Goal: Task Accomplishment & Management: Complete application form

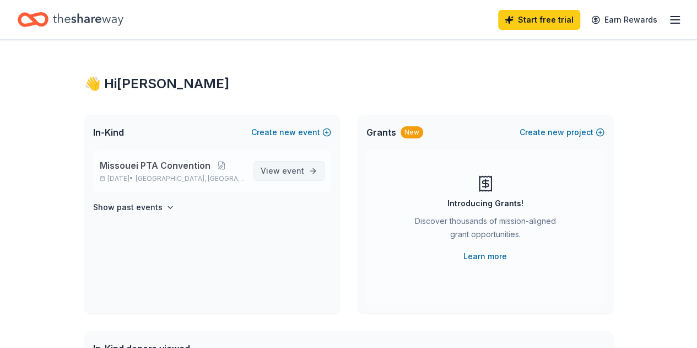
click at [286, 167] on span "event" at bounding box center [293, 170] width 22 height 9
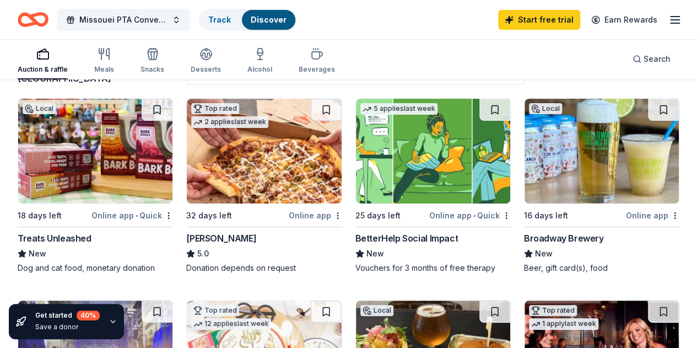
scroll to position [121, 0]
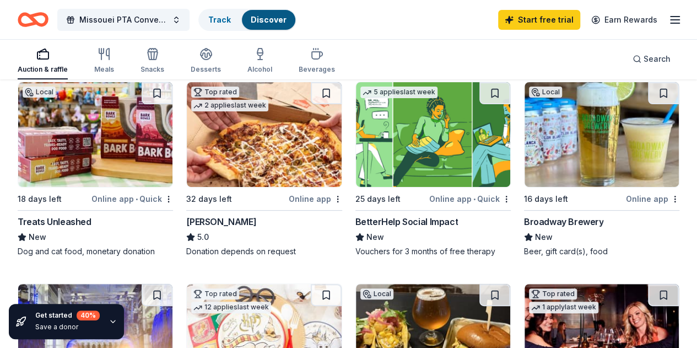
click at [214, 197] on div "32 days left" at bounding box center [236, 199] width 100 height 14
click at [227, 18] on link "Track" at bounding box center [219, 19] width 23 height 9
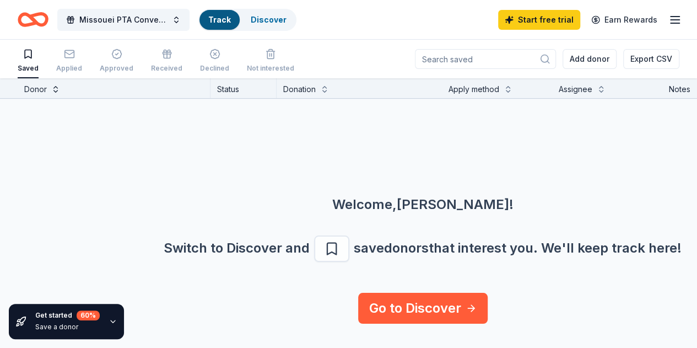
click at [60, 90] on button at bounding box center [55, 88] width 9 height 11
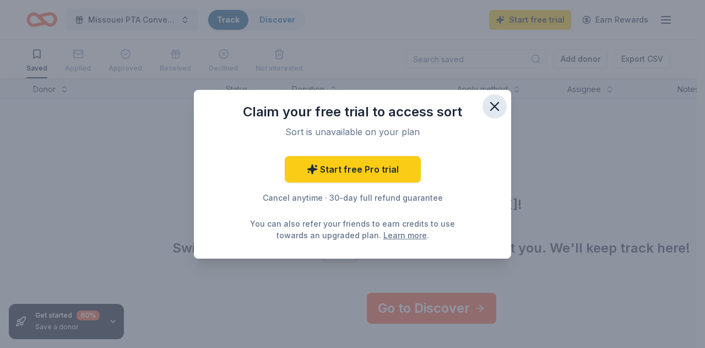
click at [492, 104] on icon "button" at bounding box center [495, 106] width 8 height 8
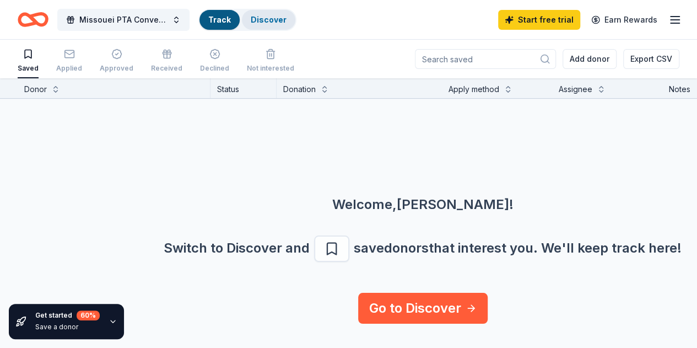
click at [266, 13] on div "Discover" at bounding box center [268, 20] width 53 height 20
click at [227, 17] on link "Track" at bounding box center [219, 19] width 23 height 9
click at [276, 18] on link "Discover" at bounding box center [269, 19] width 36 height 9
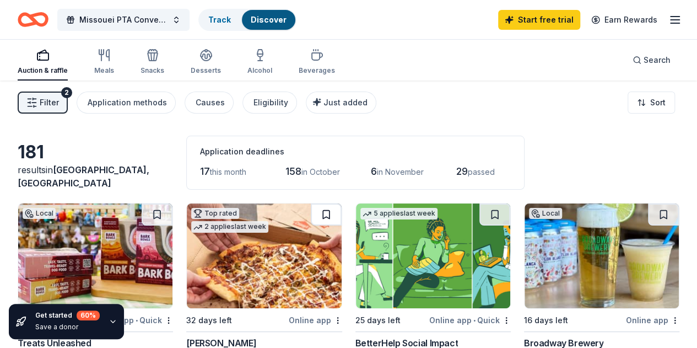
click at [311, 210] on button at bounding box center [326, 214] width 31 height 22
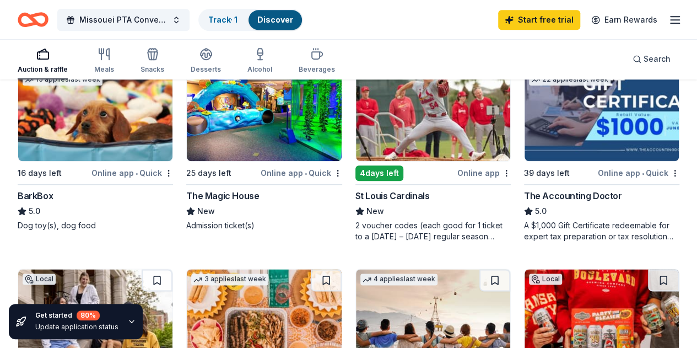
scroll to position [560, 0]
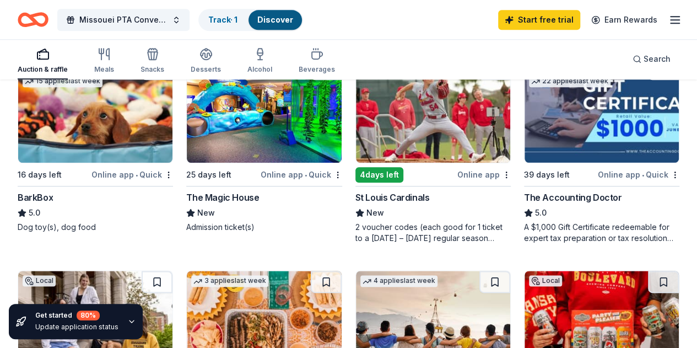
click at [457, 181] on div "Online app" at bounding box center [483, 174] width 53 height 14
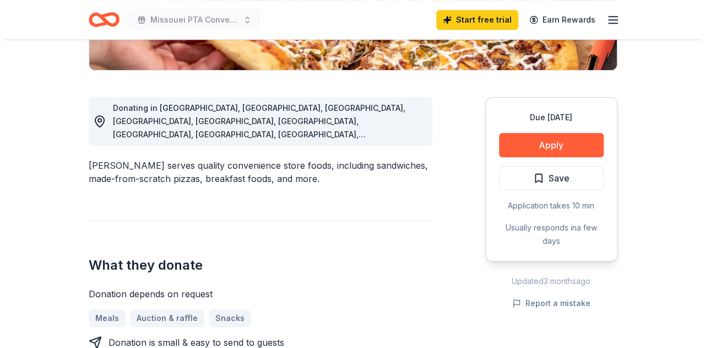
scroll to position [286, 0]
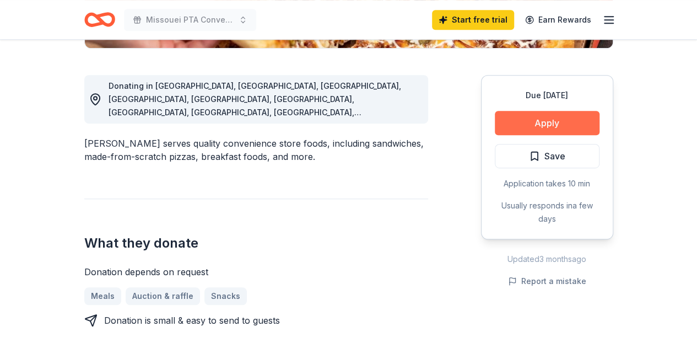
click at [551, 122] on button "Apply" at bounding box center [547, 123] width 105 height 24
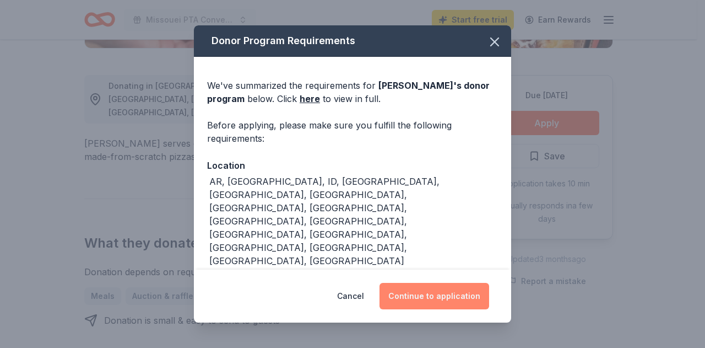
click at [441, 291] on button "Continue to application" at bounding box center [434, 296] width 110 height 26
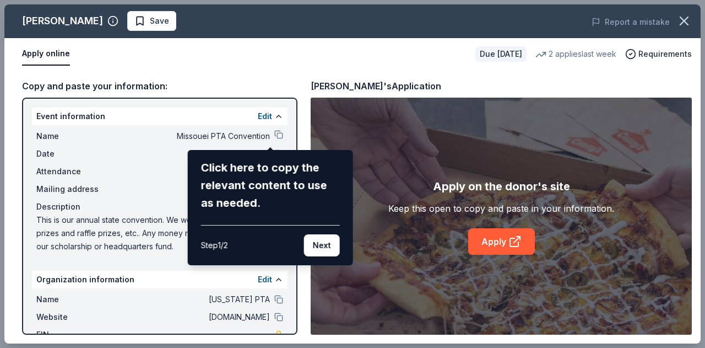
click at [272, 133] on div "Casey's Save Report a mistake Apply online Due in 32 days 2 applies last week R…" at bounding box center [352, 173] width 696 height 339
click at [321, 238] on button "Next" at bounding box center [322, 245] width 36 height 22
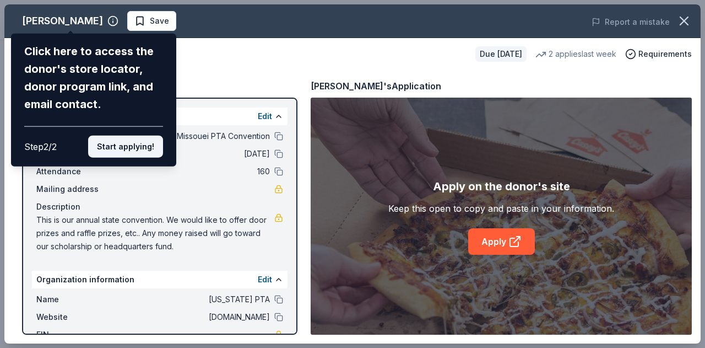
click at [124, 140] on button "Start applying!" at bounding box center [125, 146] width 75 height 22
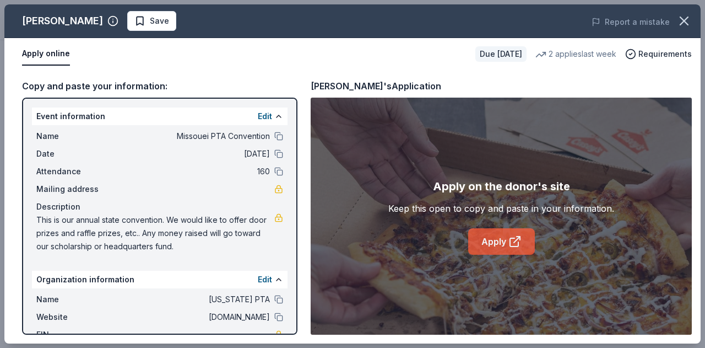
click at [496, 236] on link "Apply" at bounding box center [501, 241] width 67 height 26
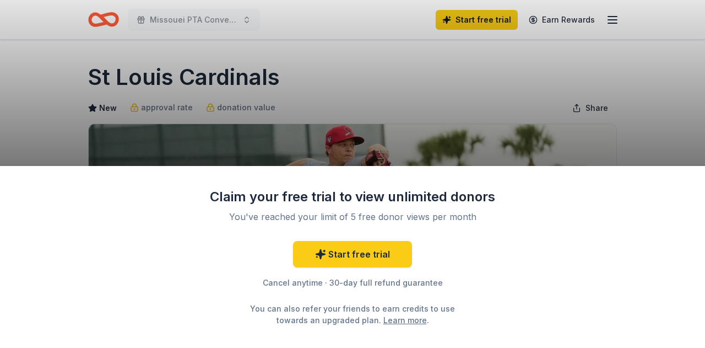
click at [663, 107] on div "Claim your free trial to view unlimited donors You've reached your limit of 5 f…" at bounding box center [352, 174] width 705 height 348
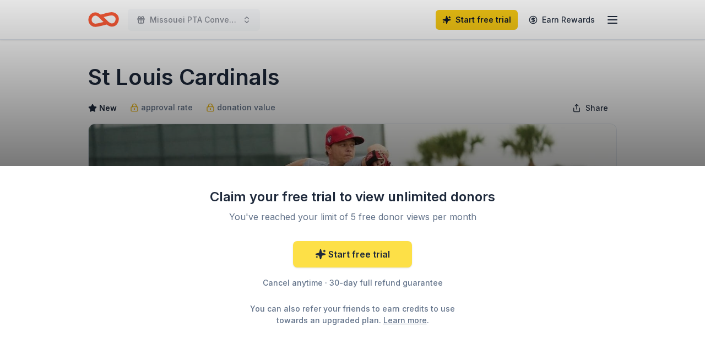
click at [352, 248] on link "Start free trial" at bounding box center [352, 254] width 119 height 26
click at [361, 252] on link "Start free trial" at bounding box center [352, 254] width 119 height 26
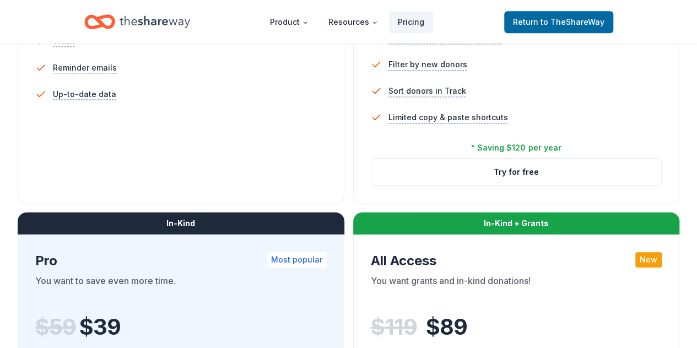
scroll to position [450, 0]
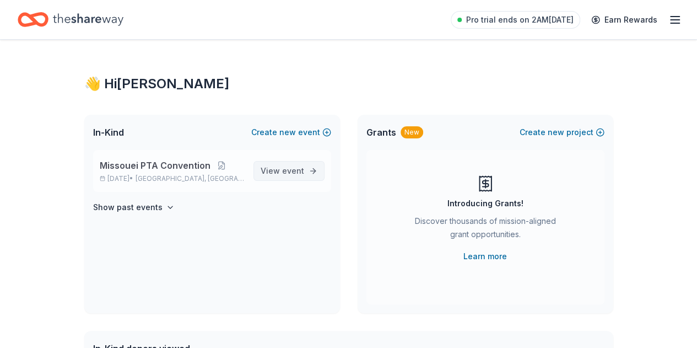
click at [281, 165] on span "View event" at bounding box center [282, 170] width 44 height 13
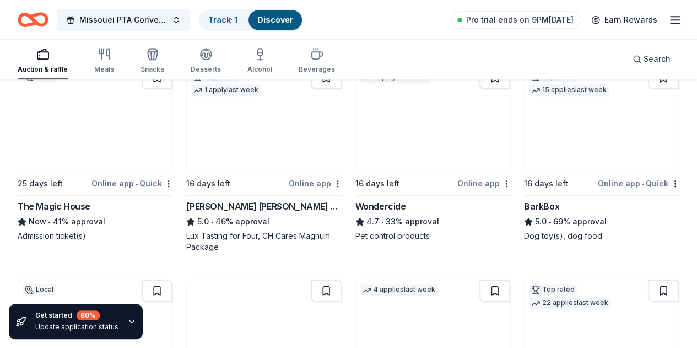
scroll to position [568, 0]
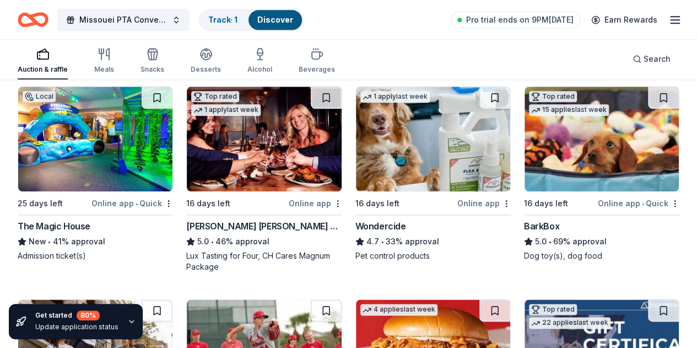
scroll to position [519, 0]
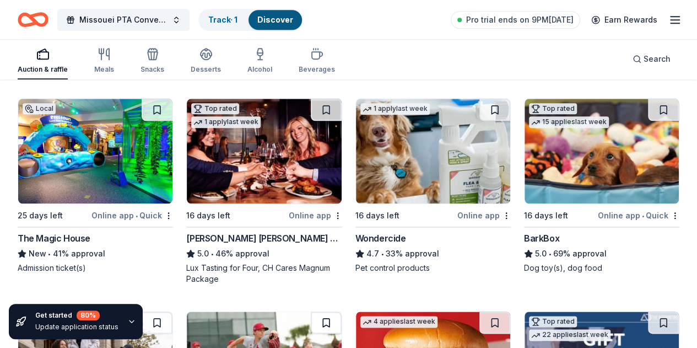
click at [341, 311] on button at bounding box center [326, 322] width 31 height 22
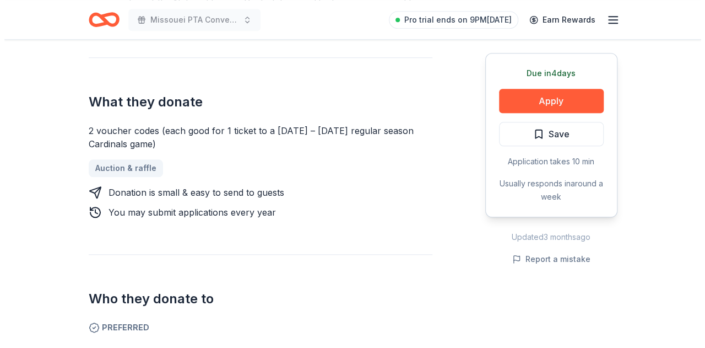
scroll to position [452, 0]
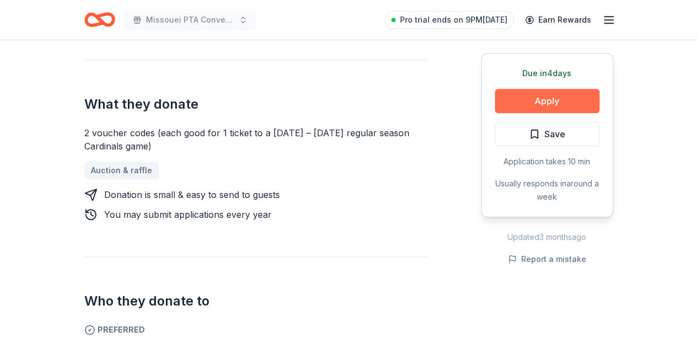
click at [549, 101] on button "Apply" at bounding box center [547, 101] width 105 height 24
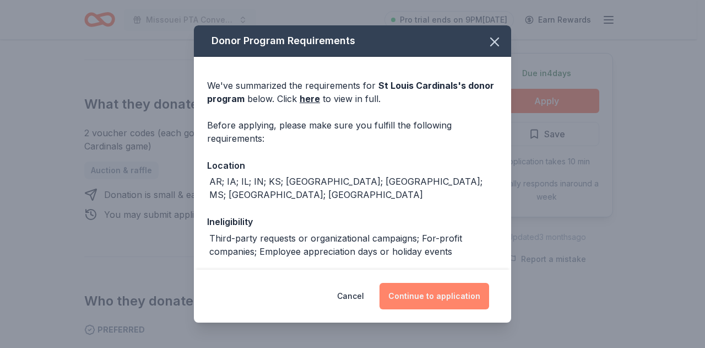
click at [452, 292] on button "Continue to application" at bounding box center [434, 296] width 110 height 26
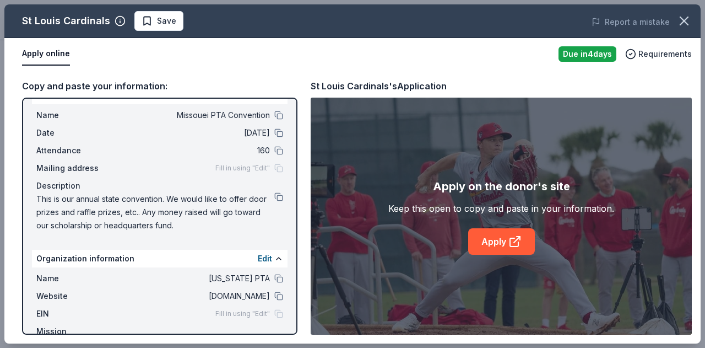
scroll to position [0, 0]
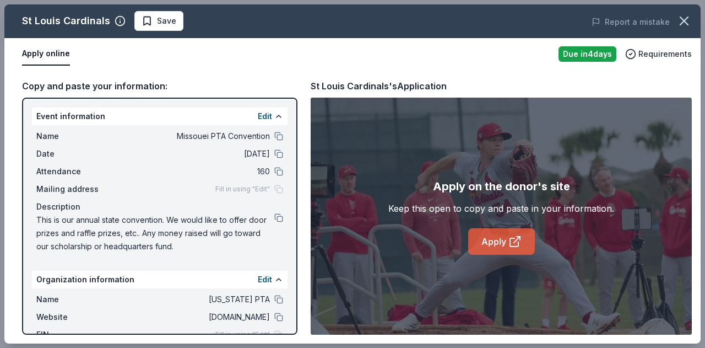
click at [496, 231] on link "Apply" at bounding box center [501, 241] width 67 height 26
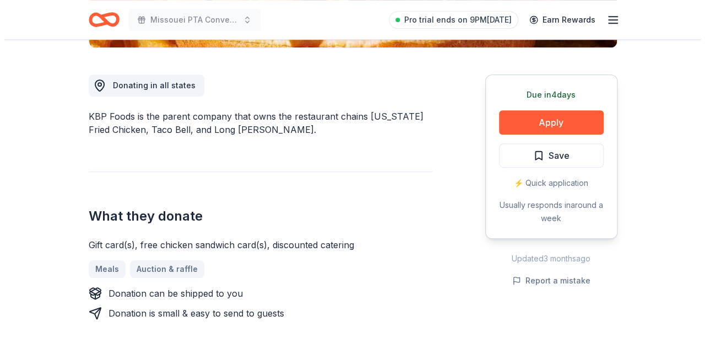
scroll to position [302, 0]
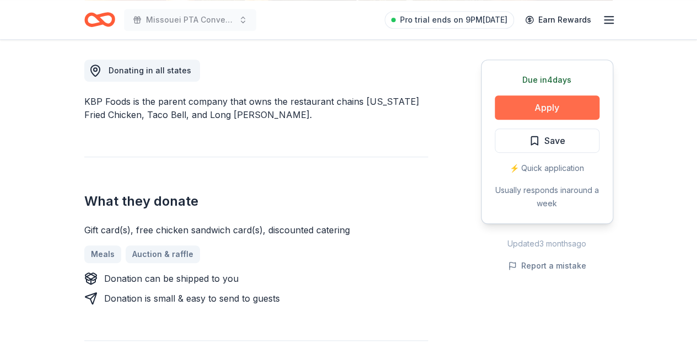
click at [544, 105] on button "Apply" at bounding box center [547, 107] width 105 height 24
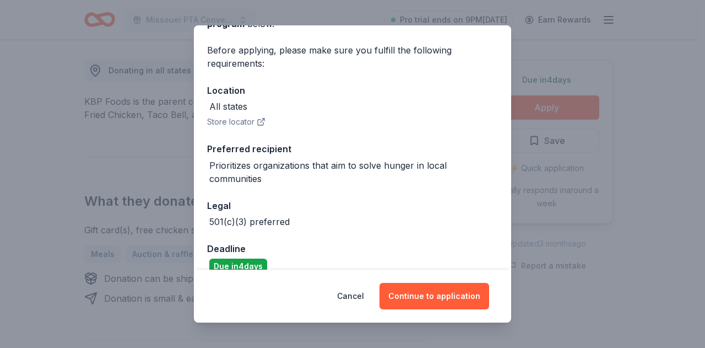
scroll to position [91, 0]
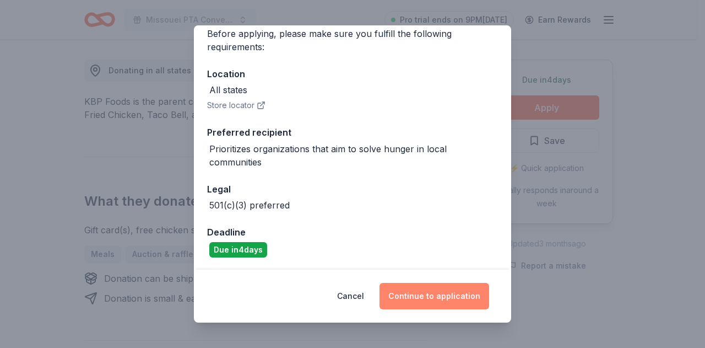
click at [437, 294] on button "Continue to application" at bounding box center [434, 296] width 110 height 26
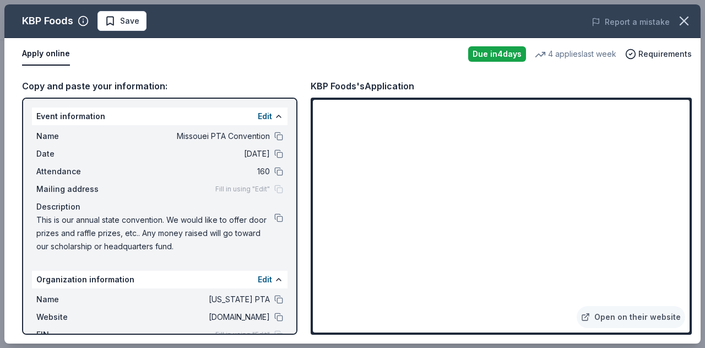
click at [696, 194] on div "Copy and paste your information: Event information Edit Name Missouei PTA Conve…" at bounding box center [352, 206] width 696 height 273
